Goal: Transaction & Acquisition: Subscribe to service/newsletter

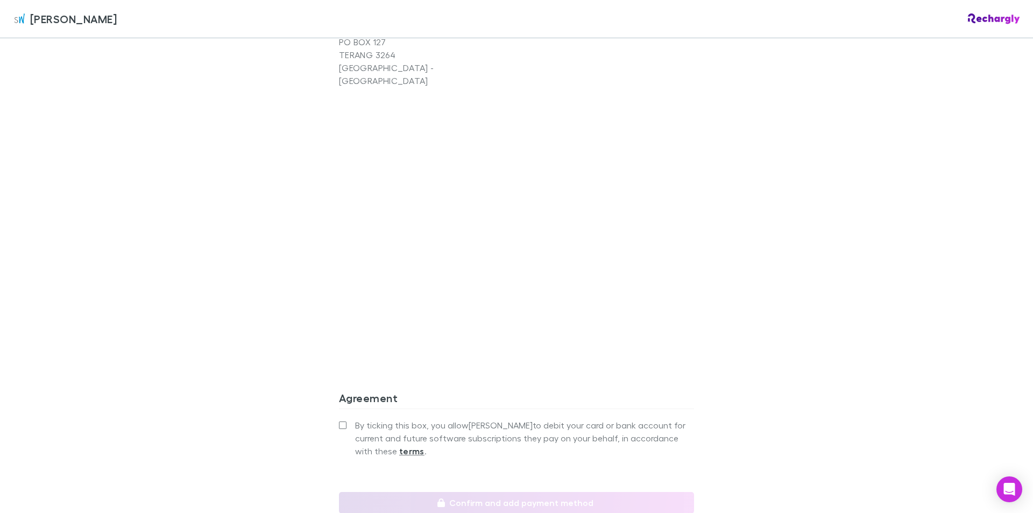
scroll to position [794, 0]
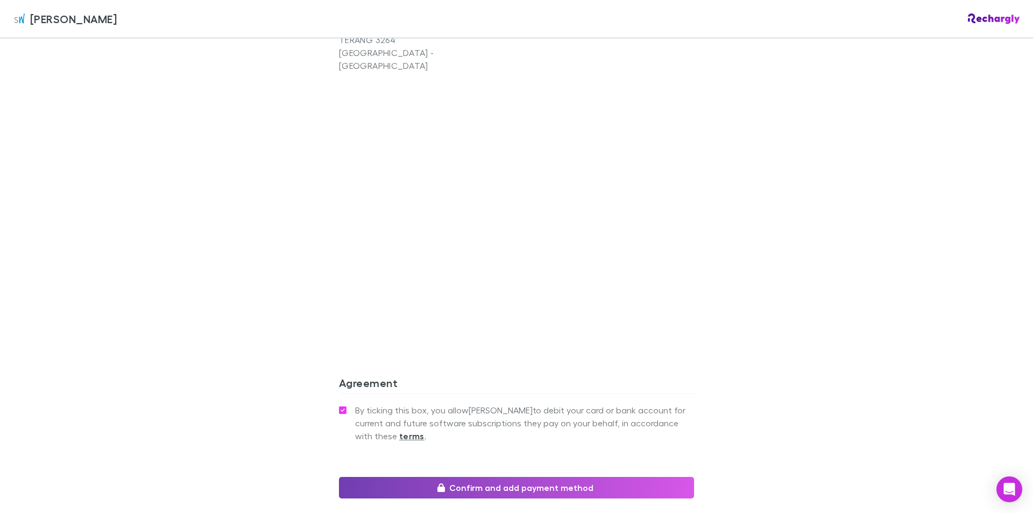
click at [511, 477] on button "Confirm and add payment method" at bounding box center [516, 488] width 355 height 22
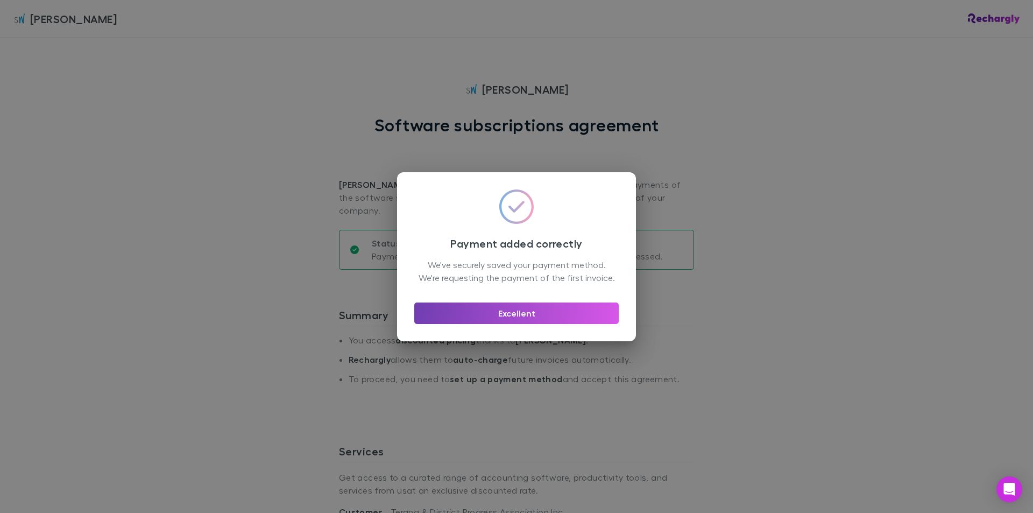
click at [473, 314] on button "Excellent" at bounding box center [516, 313] width 205 height 22
